Goal: Browse casually: Explore the website without a specific task or goal

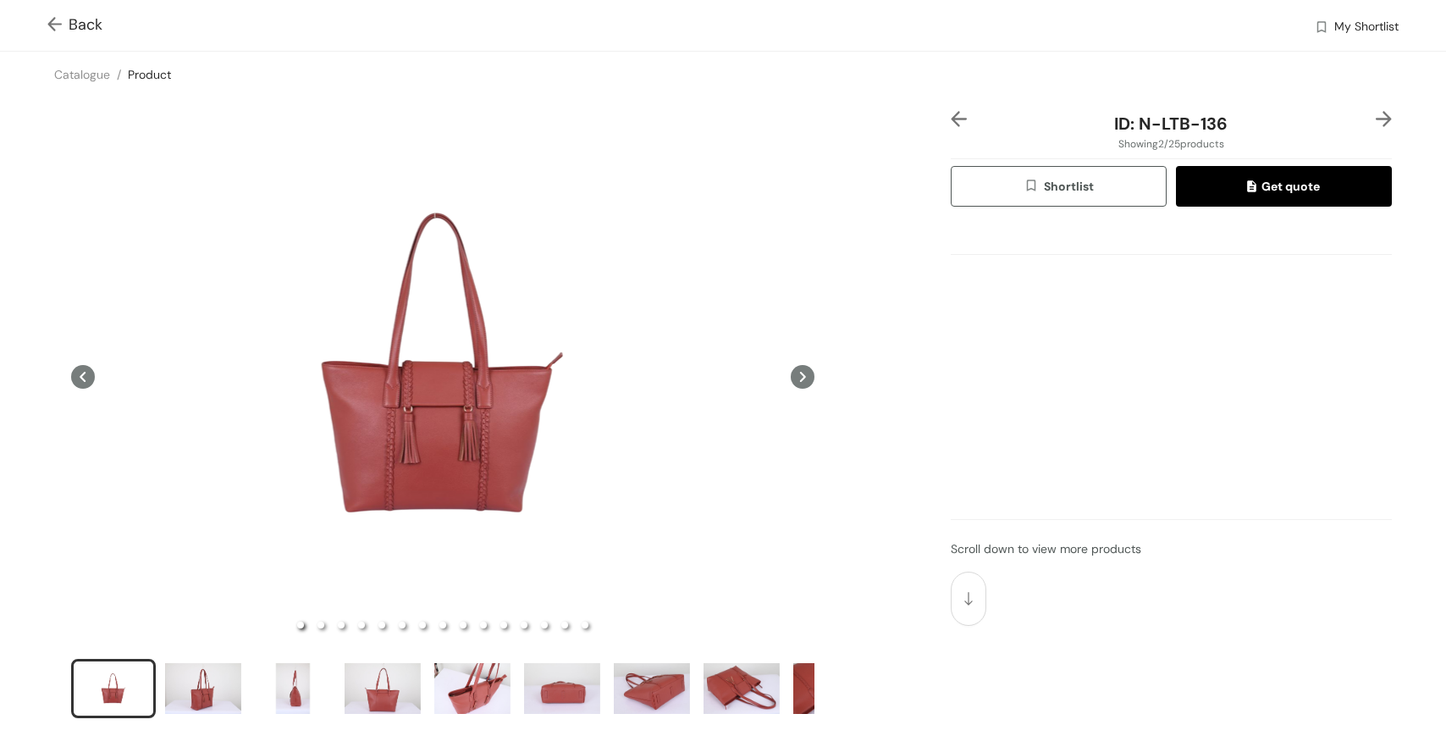
scroll to position [10, 0]
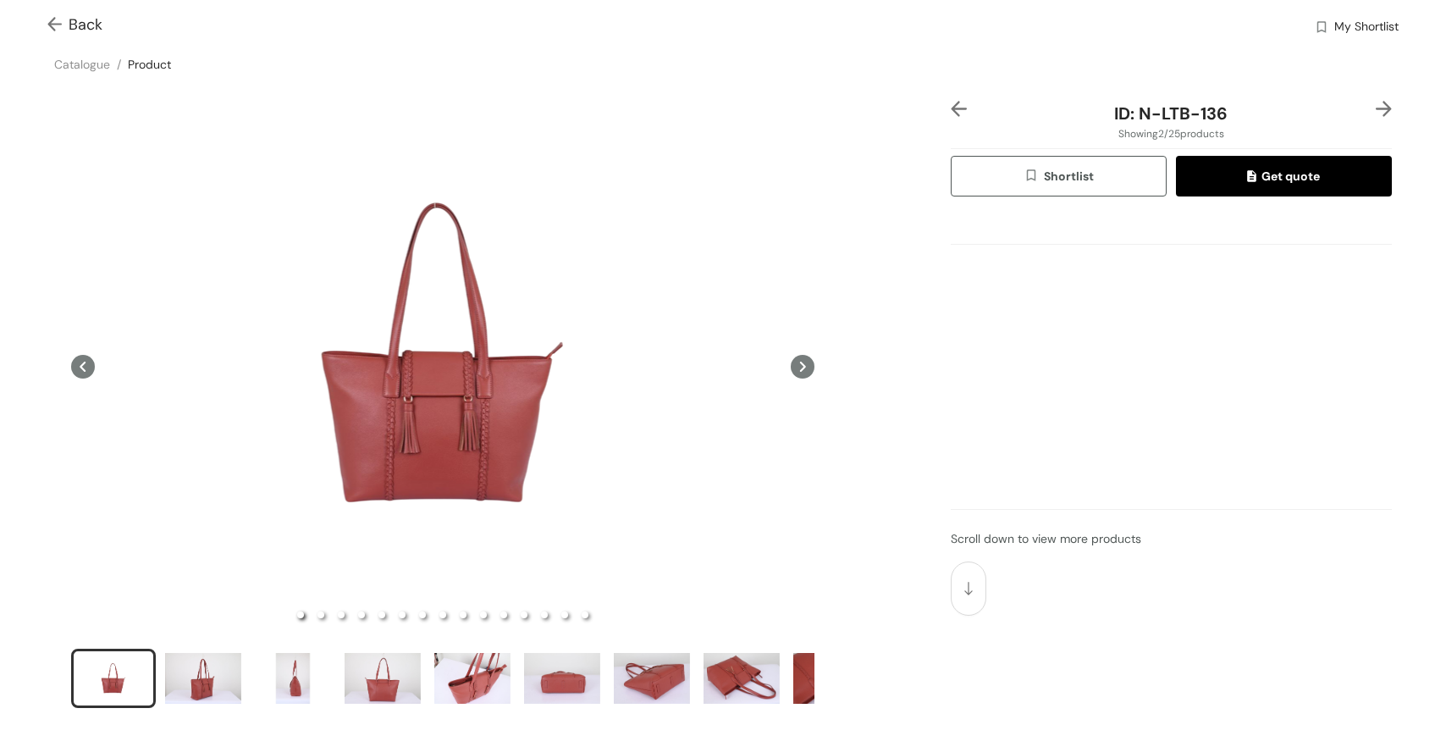
click at [86, 19] on span "Back" at bounding box center [74, 25] width 55 height 23
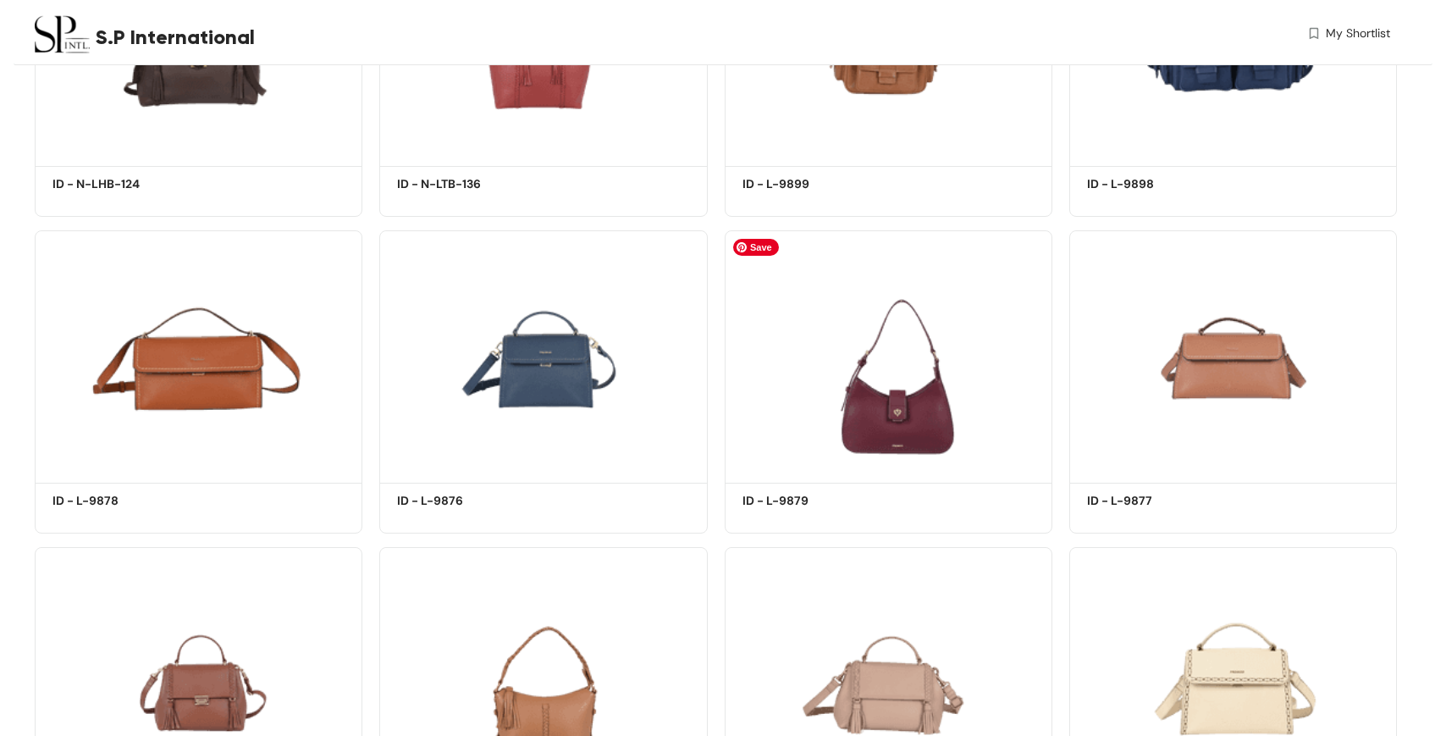
scroll to position [608, 0]
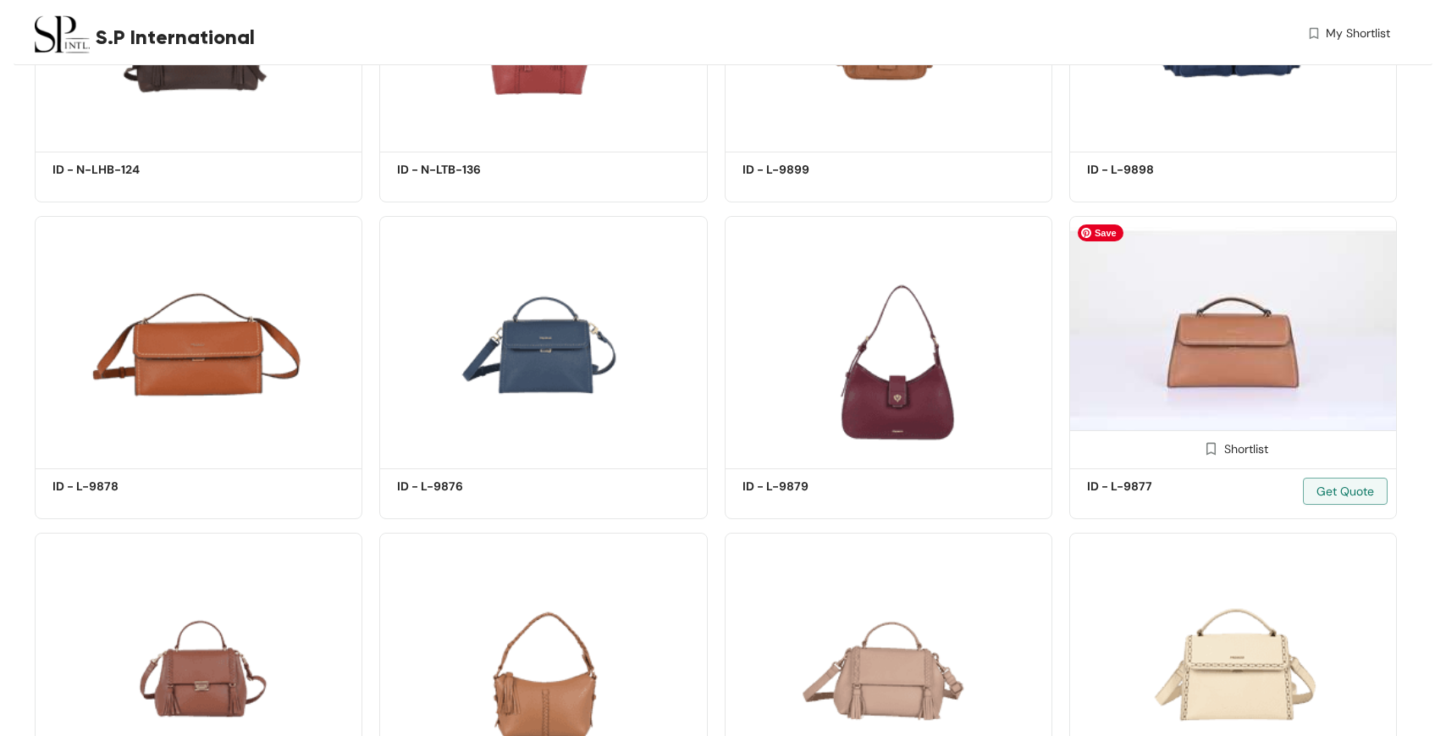
click at [1228, 357] on img at bounding box center [1234, 339] width 328 height 247
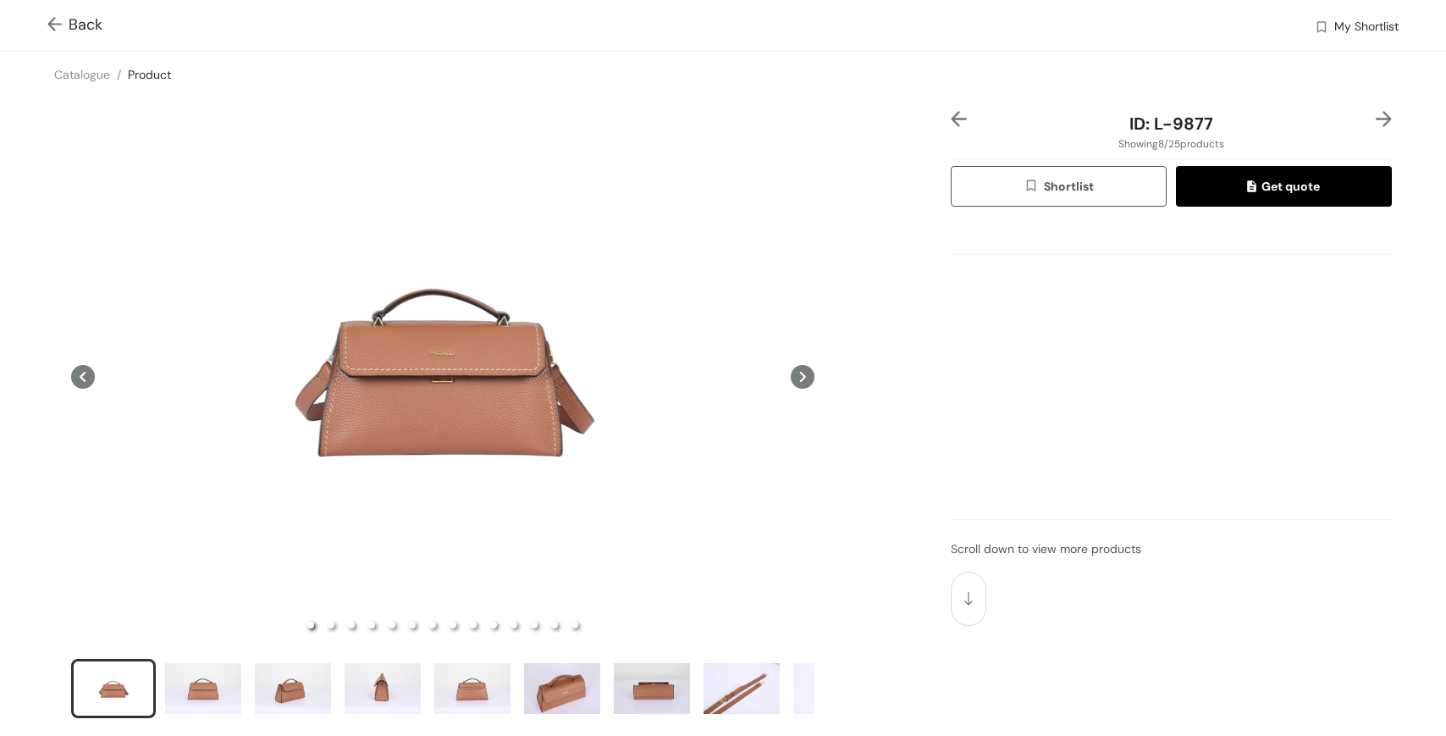
click at [801, 380] on icon at bounding box center [803, 377] width 6 height 10
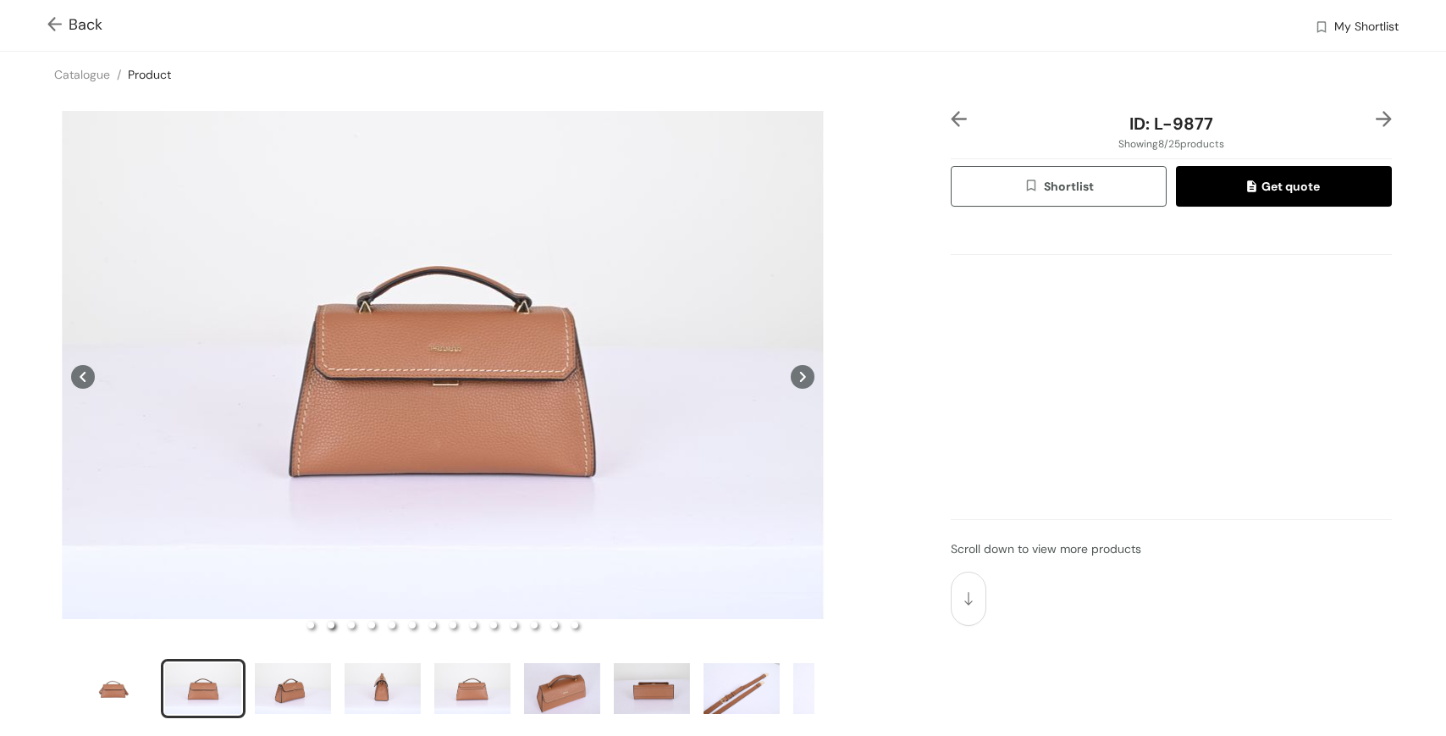
click at [801, 380] on icon at bounding box center [803, 377] width 6 height 10
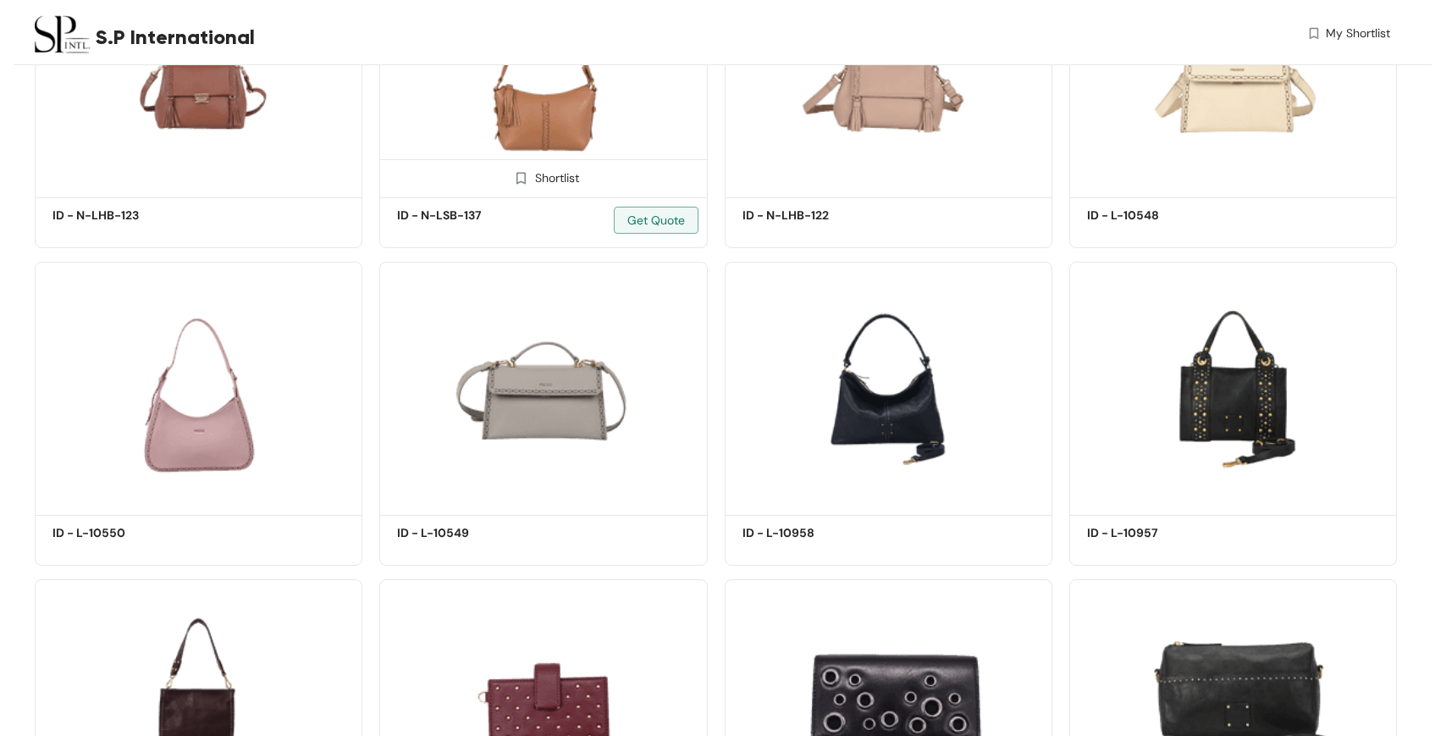
scroll to position [1386, 0]
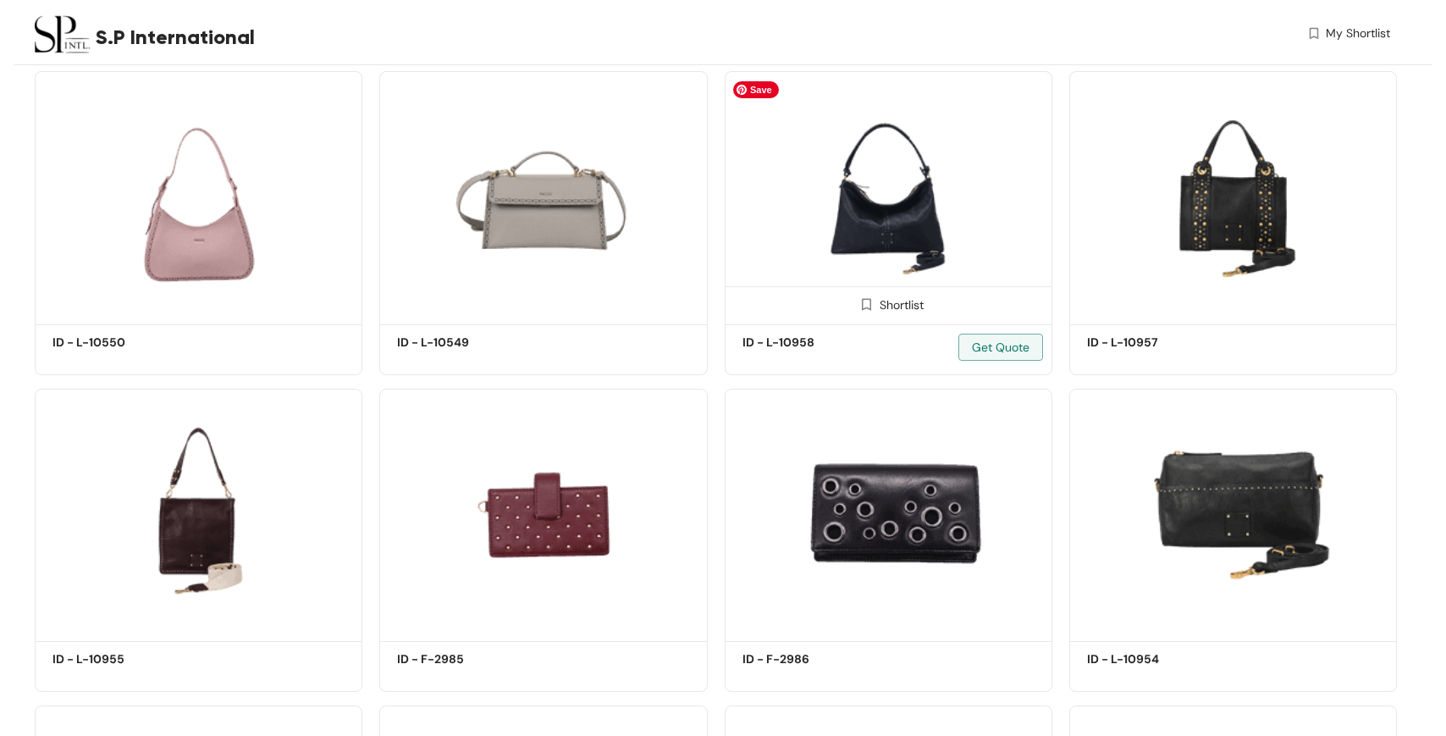
click at [836, 210] on img at bounding box center [889, 194] width 328 height 247
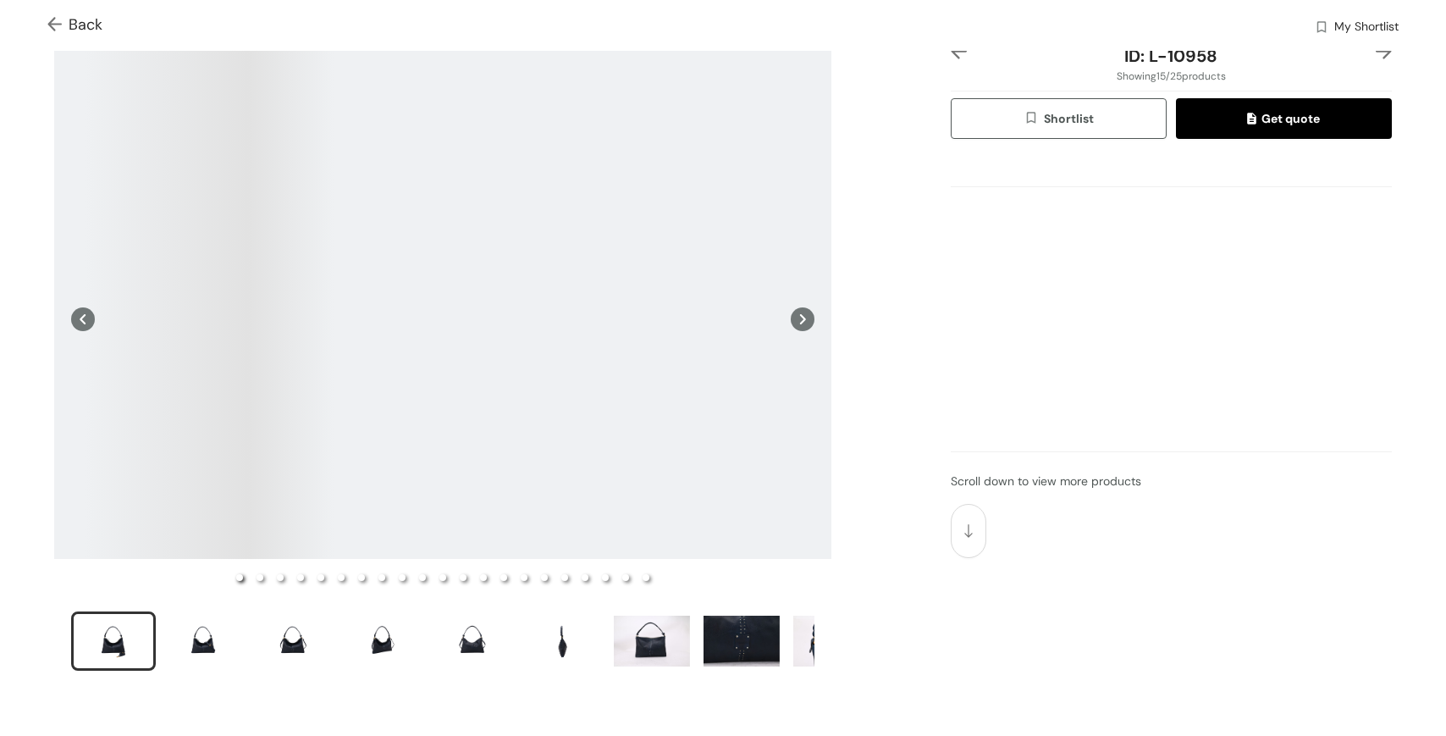
scroll to position [42, 0]
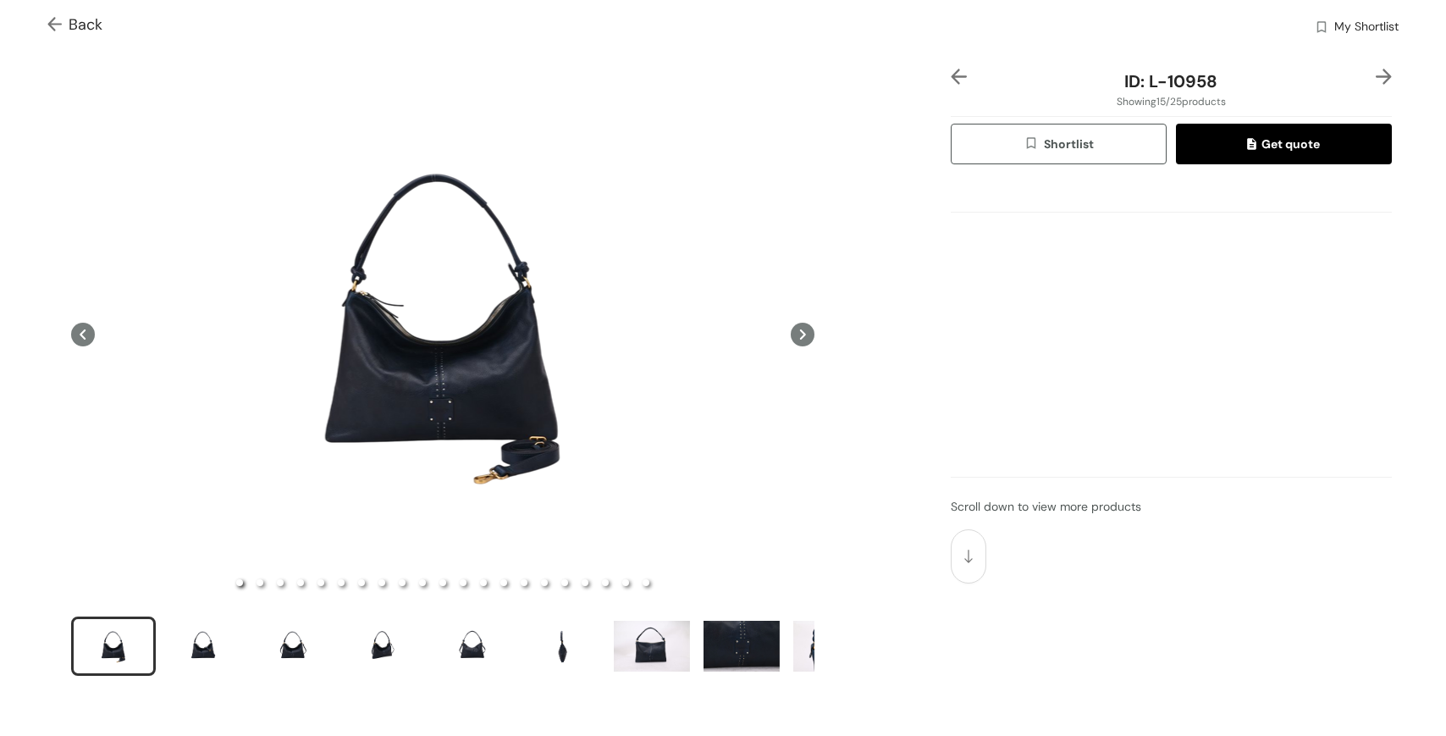
click at [796, 332] on icon at bounding box center [803, 335] width 24 height 24
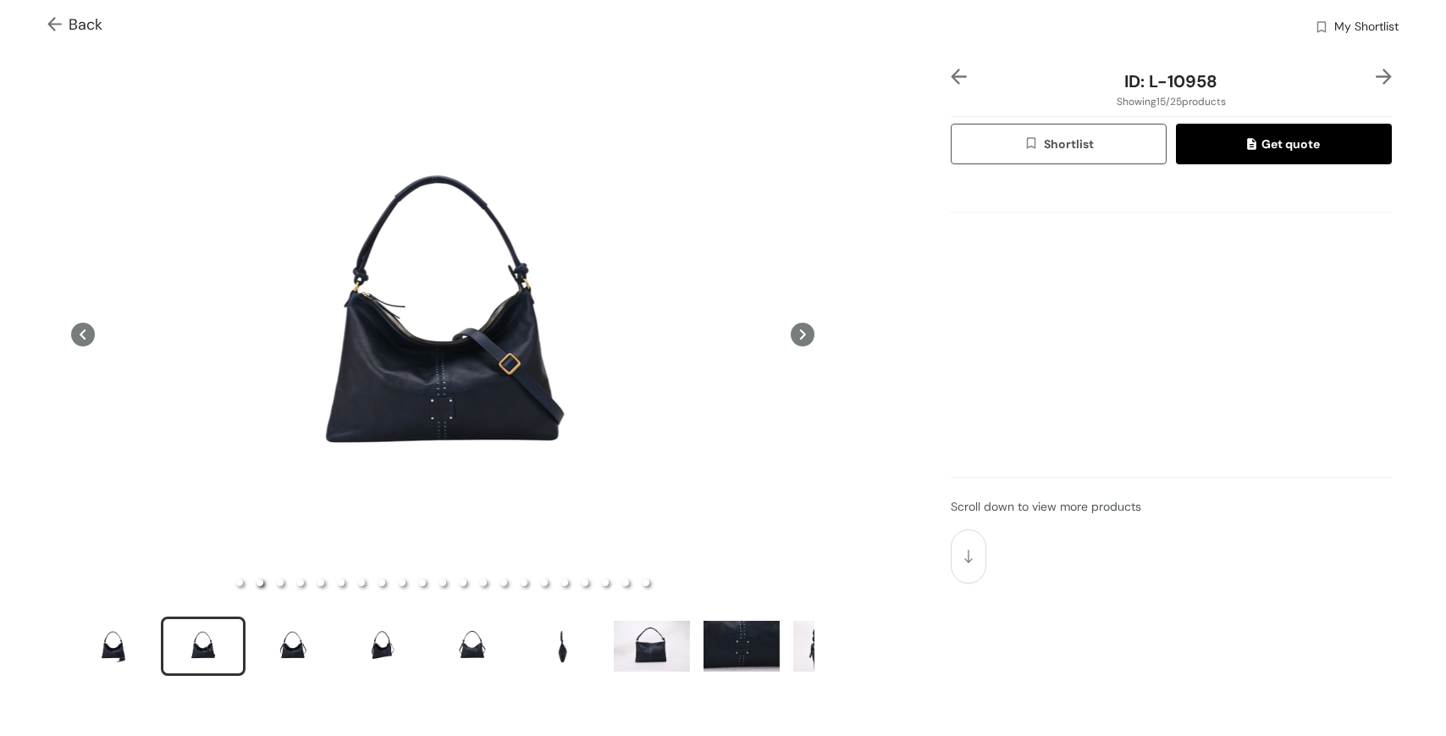
drag, startPoint x: 813, startPoint y: 338, endPoint x: 825, endPoint y: 327, distance: 16.2
click at [813, 338] on icon at bounding box center [803, 335] width 24 height 24
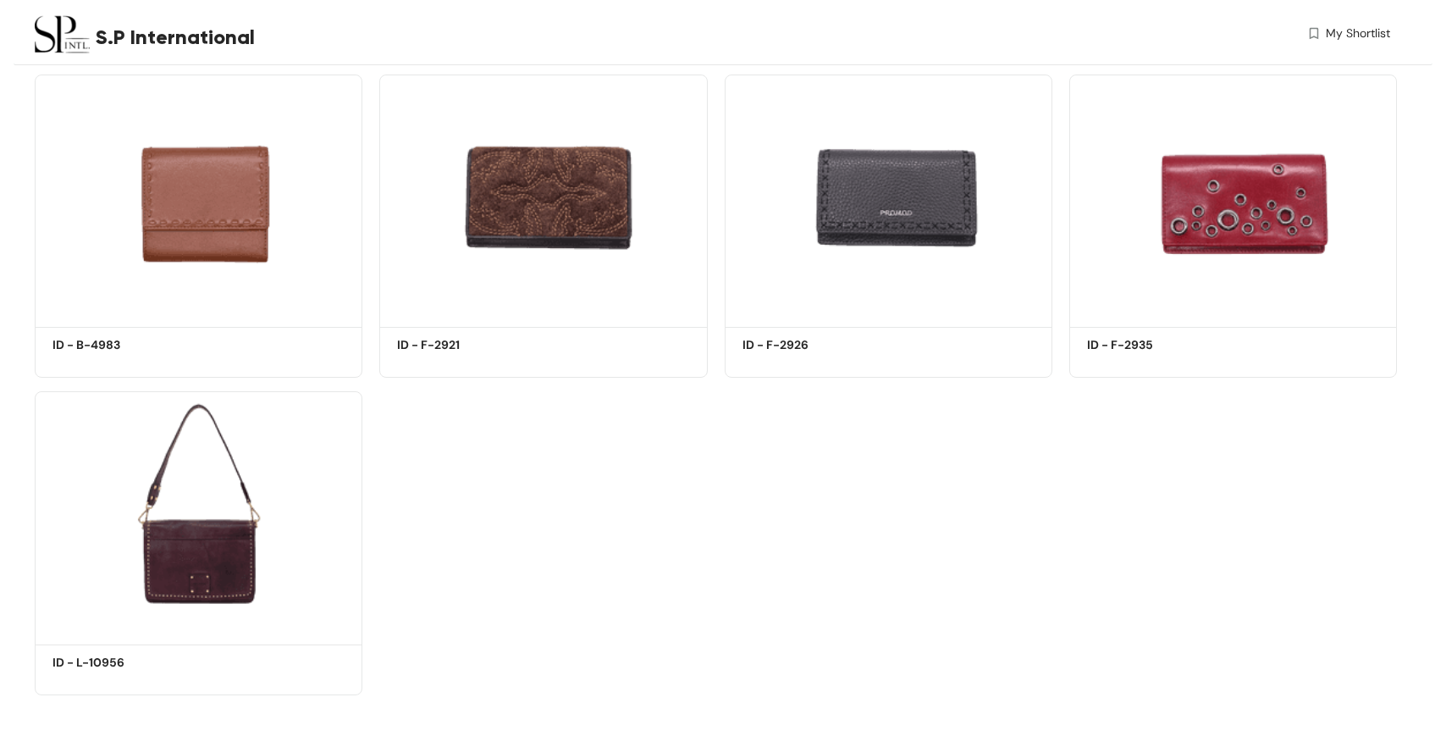
scroll to position [2033, 0]
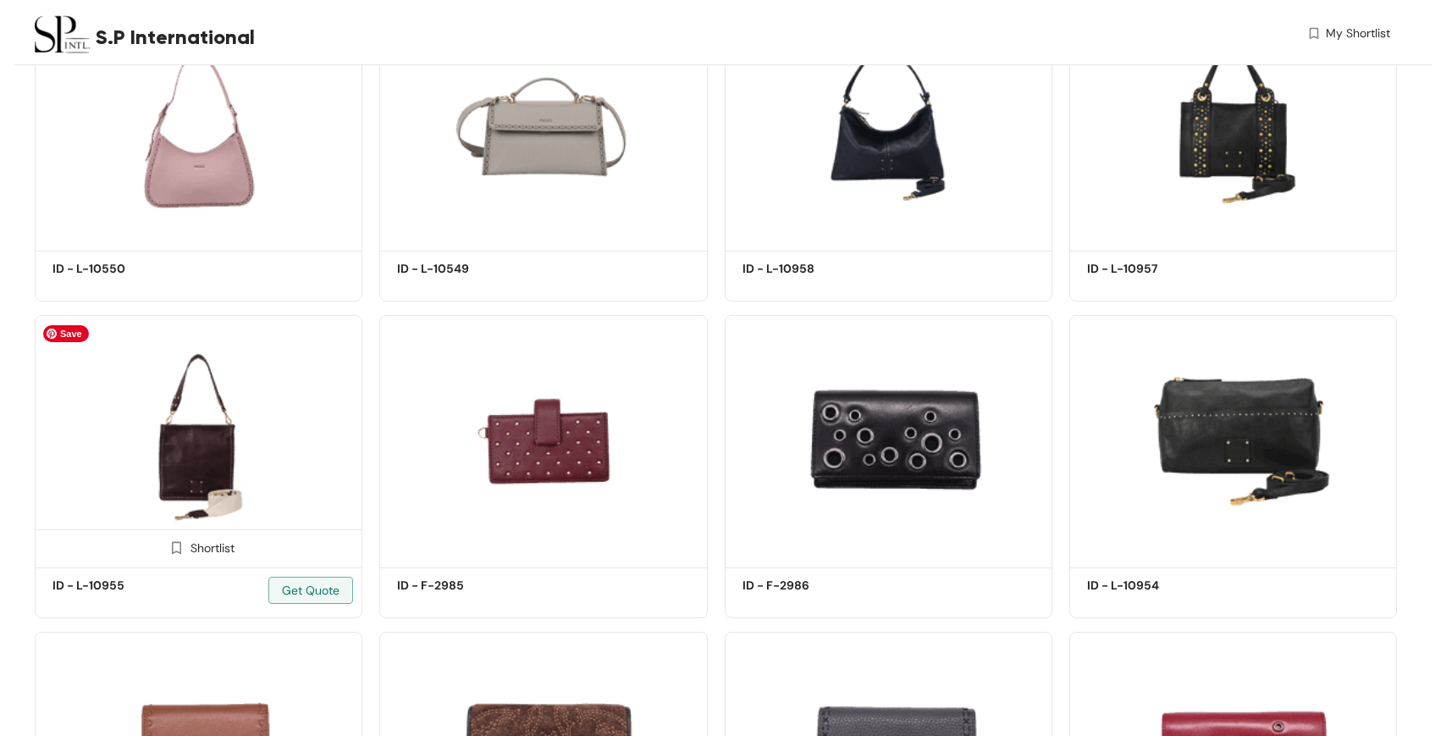
click at [181, 396] on img at bounding box center [199, 438] width 328 height 247
